Goal: Task Accomplishment & Management: Complete application form

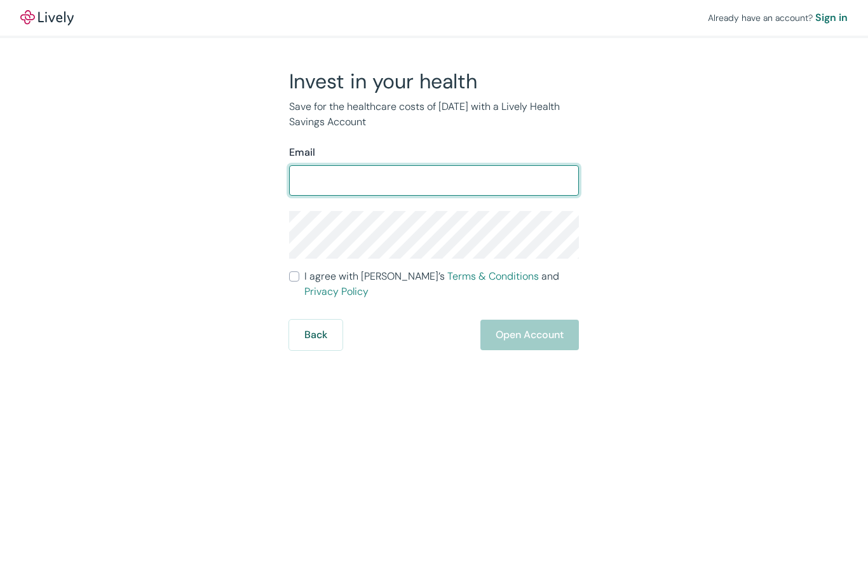
type input "[EMAIL_ADDRESS][DOMAIN_NAME]"
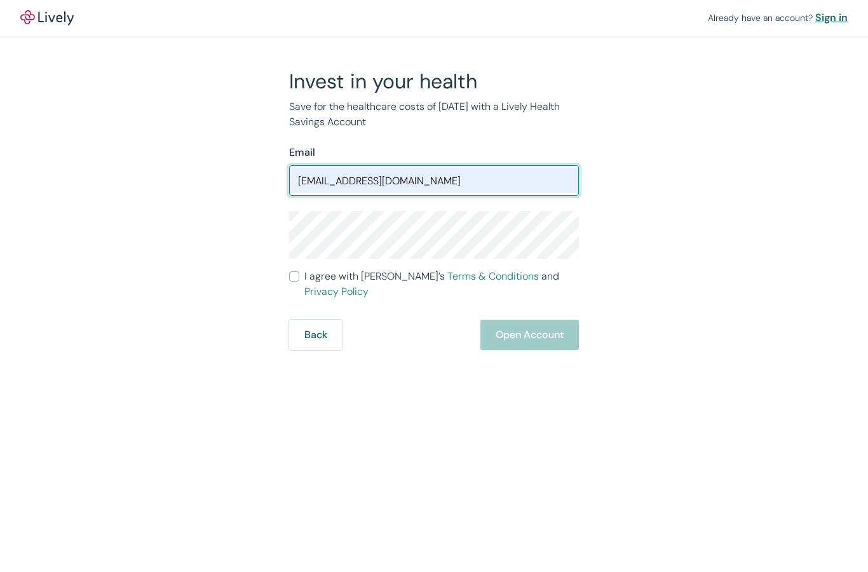
click at [835, 22] on div "Sign in" at bounding box center [831, 17] width 32 height 15
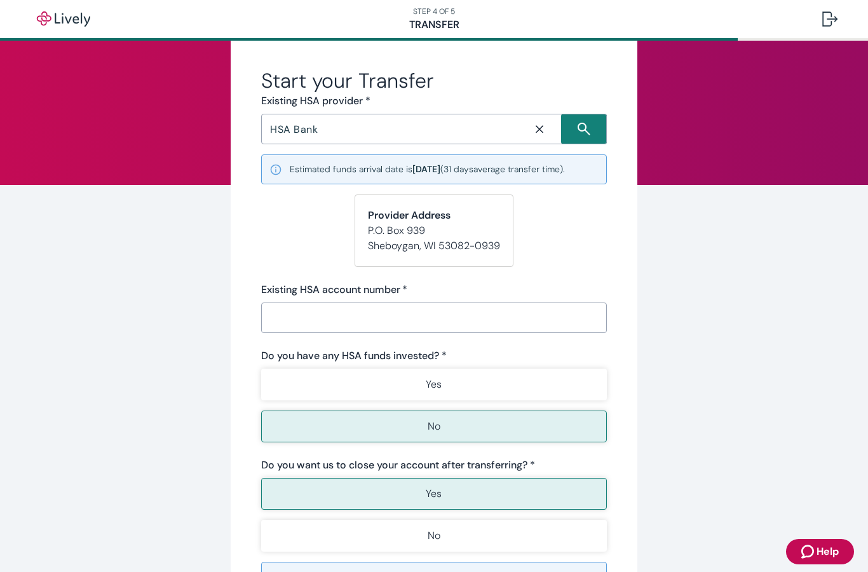
scroll to position [50, 0]
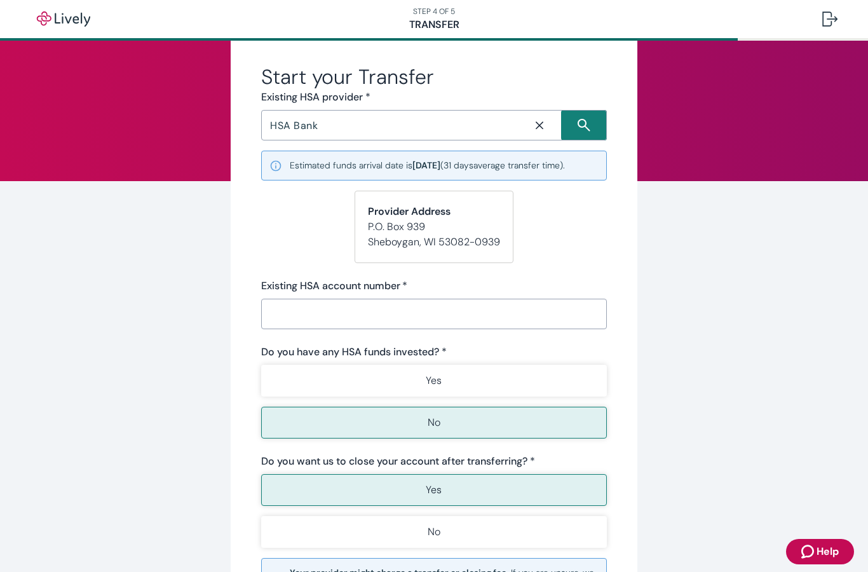
click at [399, 316] on input "Existing HSA account number   *" at bounding box center [434, 313] width 346 height 25
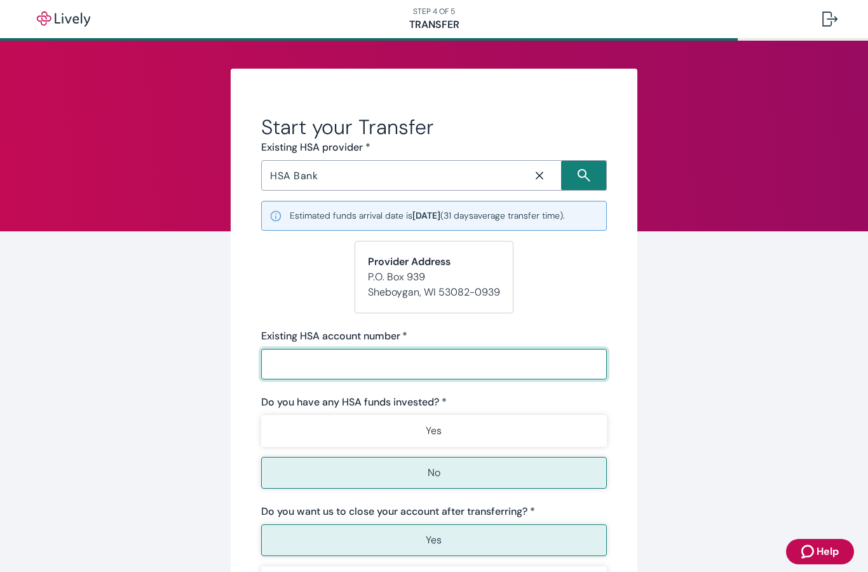
scroll to position [0, 0]
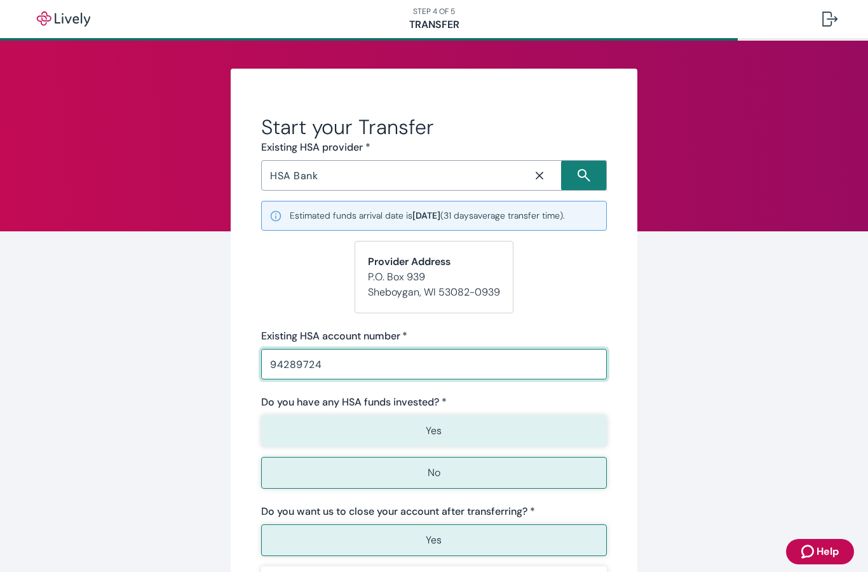
type input "94289724"
click at [432, 425] on p "Yes" at bounding box center [434, 430] width 16 height 15
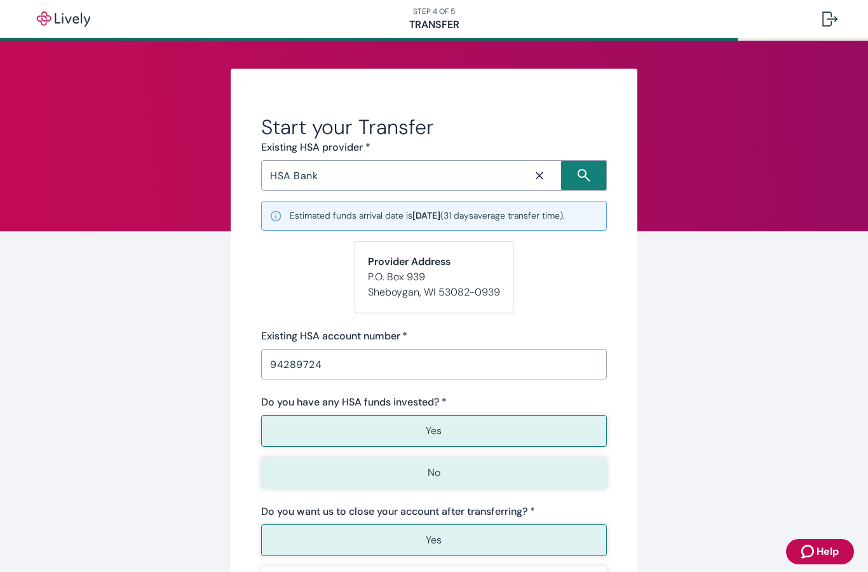
click at [440, 468] on p "No" at bounding box center [434, 472] width 13 height 15
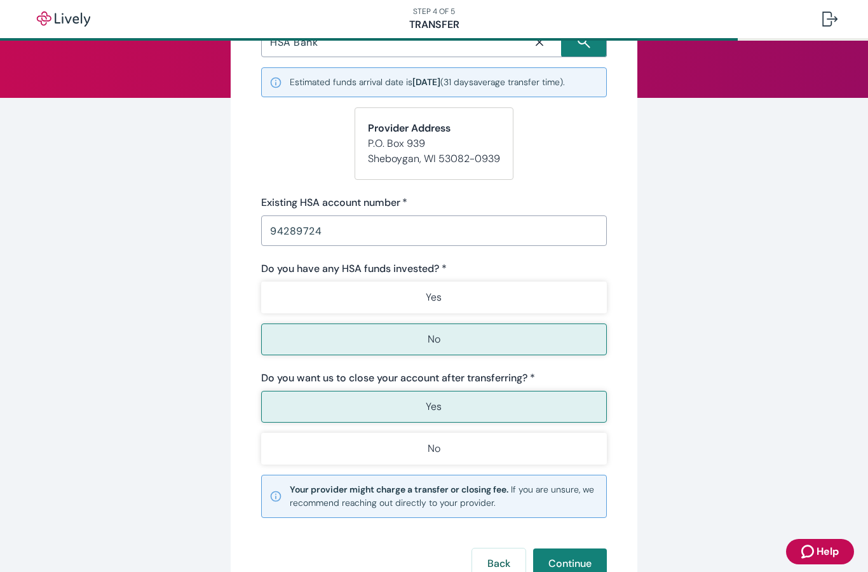
scroll to position [186, 0]
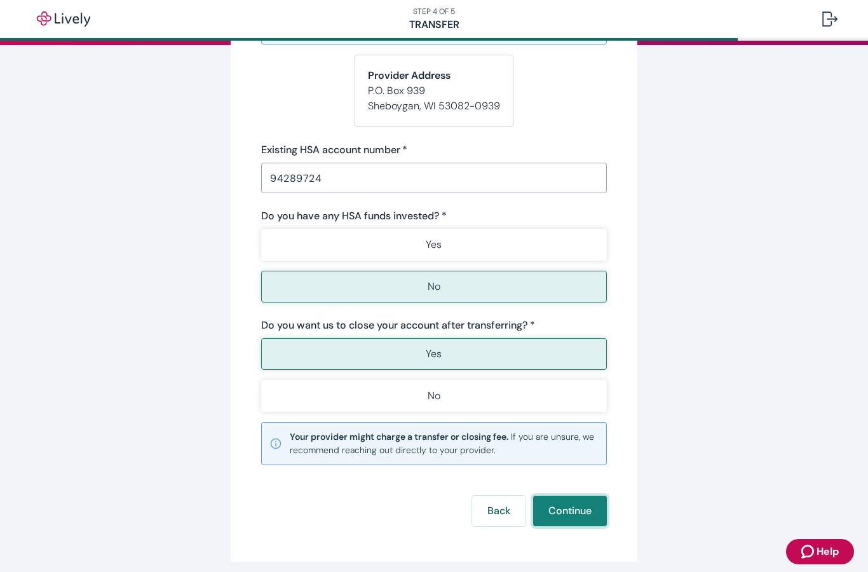
click at [571, 507] on button "Continue" at bounding box center [570, 511] width 74 height 31
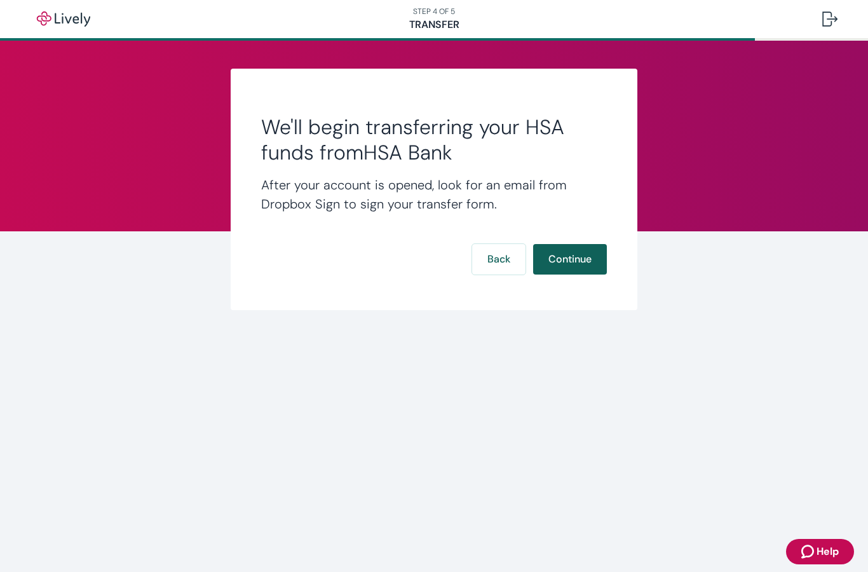
click at [570, 257] on button "Continue" at bounding box center [570, 259] width 74 height 31
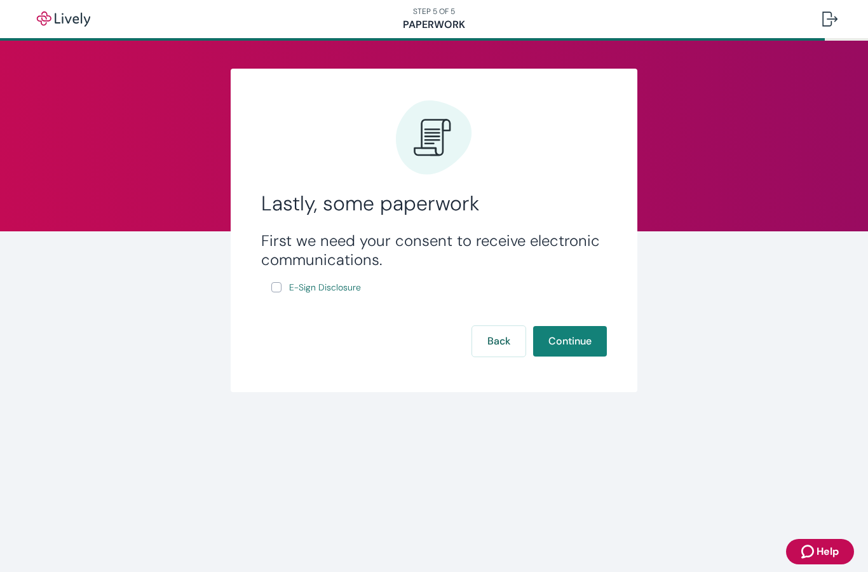
click at [276, 287] on input "E-Sign Disclosure" at bounding box center [276, 287] width 10 height 10
checkbox input "true"
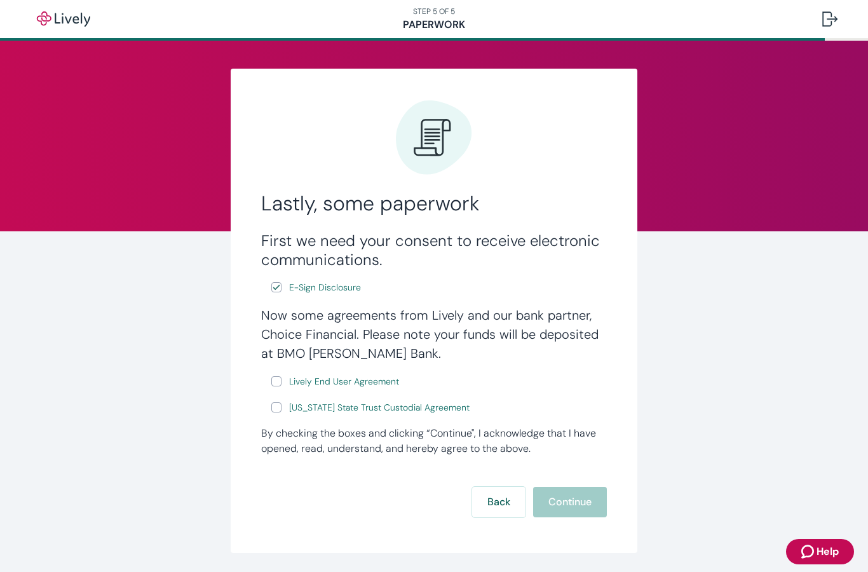
click at [276, 379] on input "Lively End User Agreement" at bounding box center [276, 381] width 10 height 10
checkbox input "true"
click at [271, 414] on label "Wyoming State Trust Custodial Agreement" at bounding box center [371, 408] width 201 height 16
click at [271, 413] on input "Wyoming State Trust Custodial Agreement" at bounding box center [276, 407] width 10 height 10
checkbox input "true"
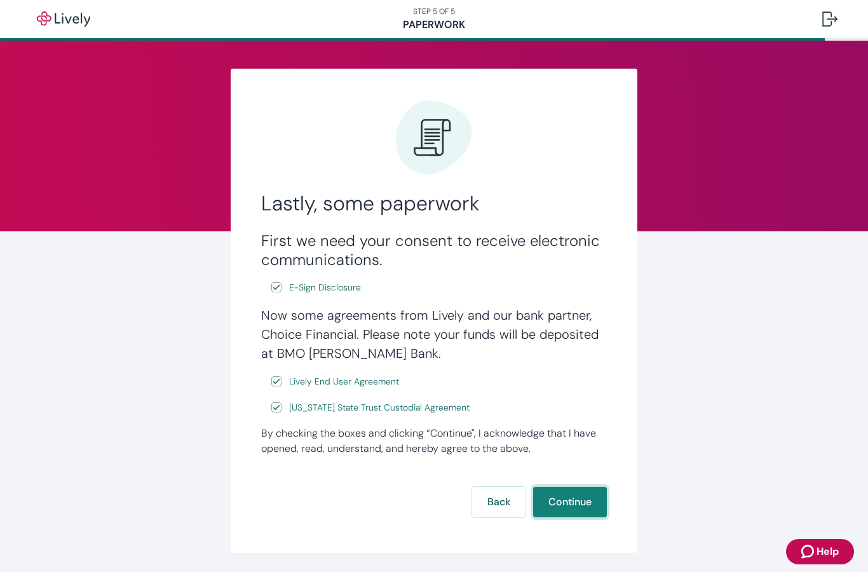
click at [571, 498] on button "Continue" at bounding box center [570, 502] width 74 height 31
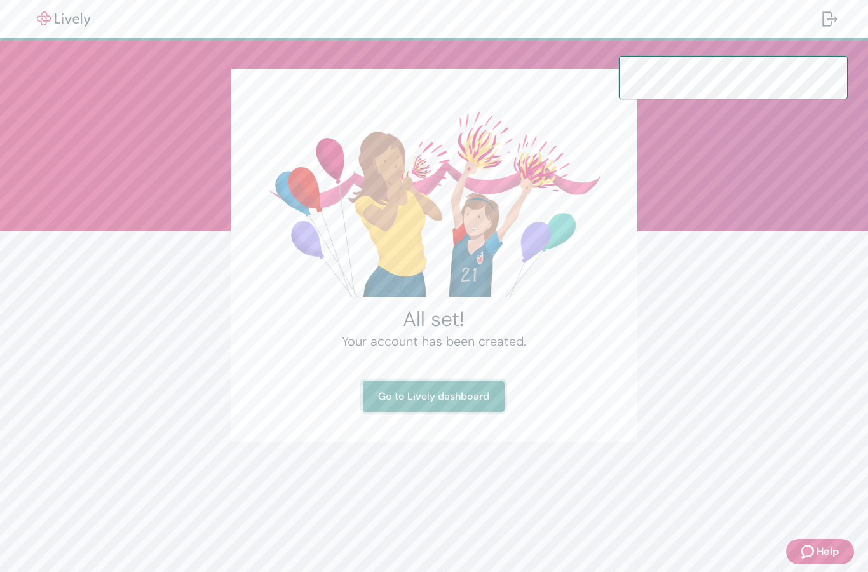
click at [439, 397] on link "Go to Lively dashboard" at bounding box center [434, 396] width 142 height 31
